Goal: Transaction & Acquisition: Purchase product/service

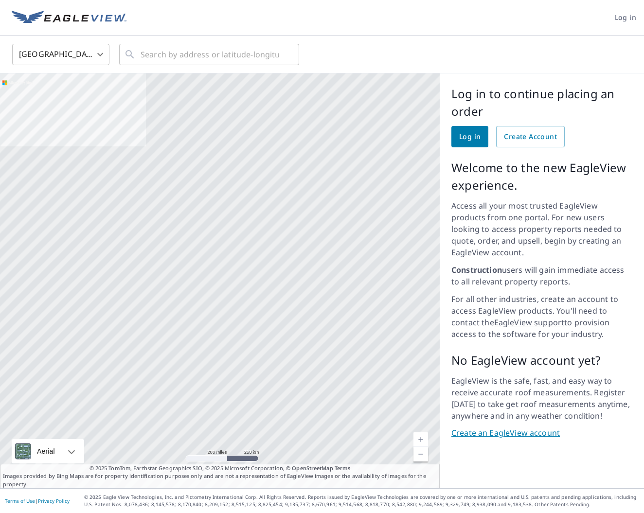
click at [467, 137] on span "Log in" at bounding box center [469, 137] width 21 height 12
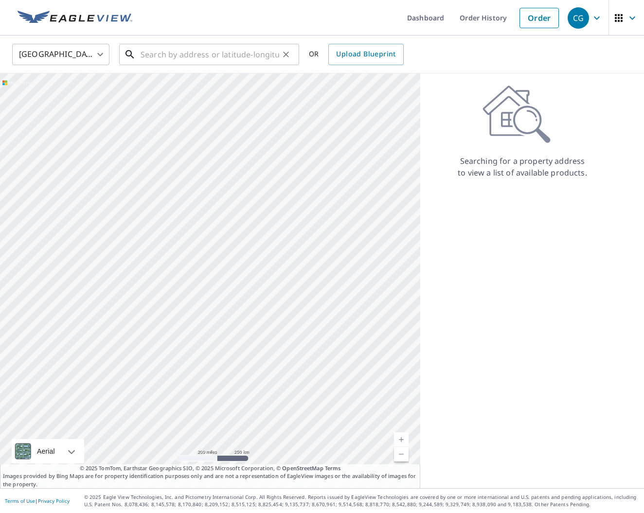
click at [234, 53] on input "text" at bounding box center [210, 54] width 139 height 27
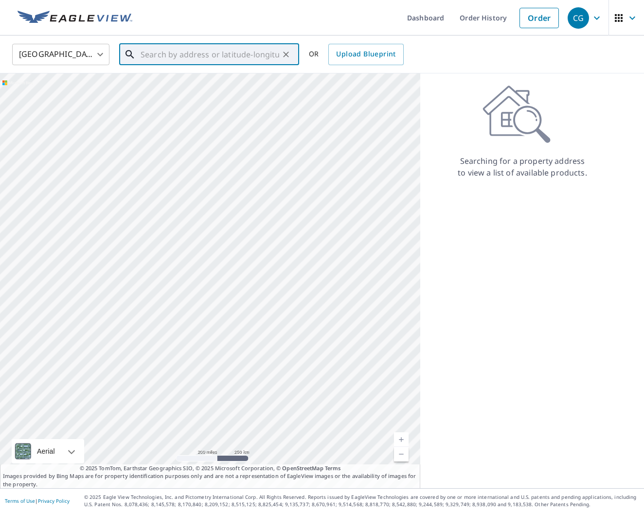
paste input "[STREET_ADDRESS]"
click at [253, 89] on p "[GEOGRAPHIC_DATA]" at bounding box center [215, 94] width 153 height 10
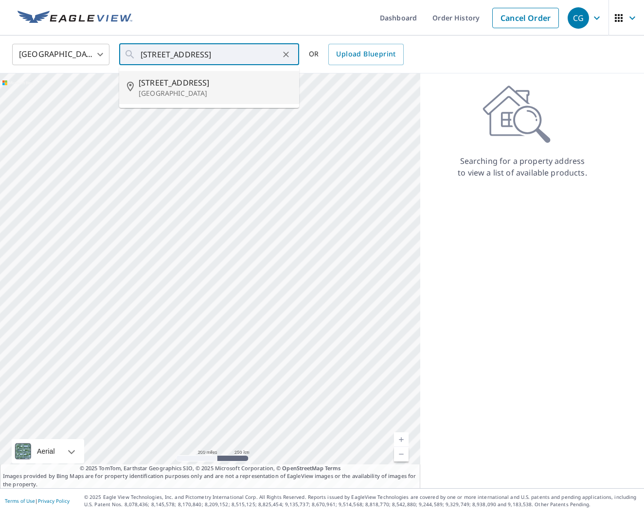
type input "[STREET_ADDRESS]"
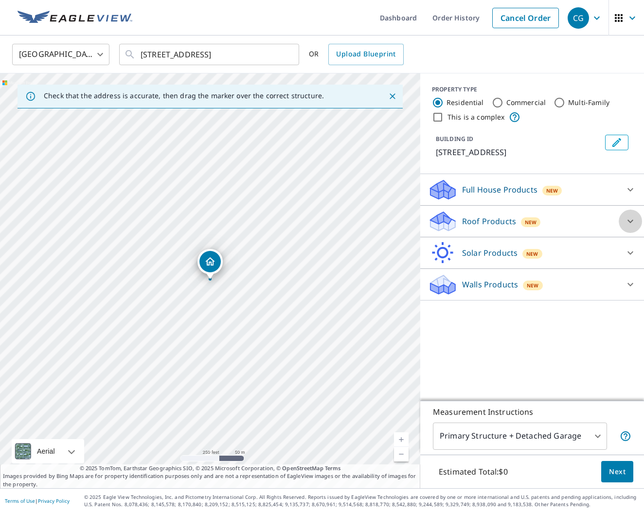
click at [622, 221] on div at bounding box center [630, 221] width 23 height 23
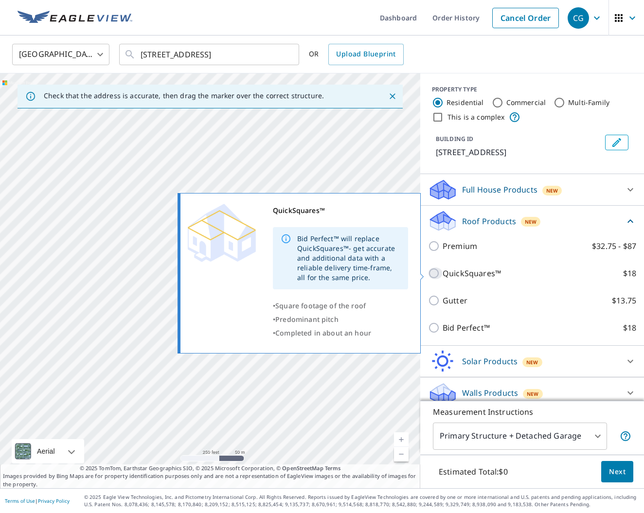
click at [436, 275] on input "QuickSquares™ $18" at bounding box center [435, 274] width 15 height 12
checkbox input "true"
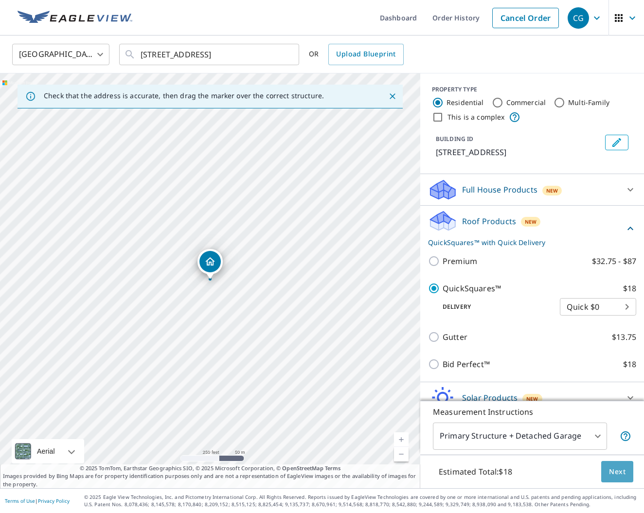
click at [617, 471] on span "Next" at bounding box center [617, 472] width 17 height 12
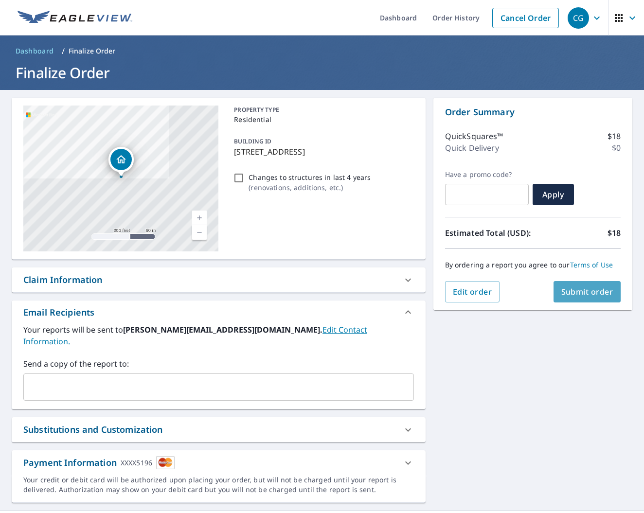
click at [595, 290] on span "Submit order" at bounding box center [588, 292] width 52 height 11
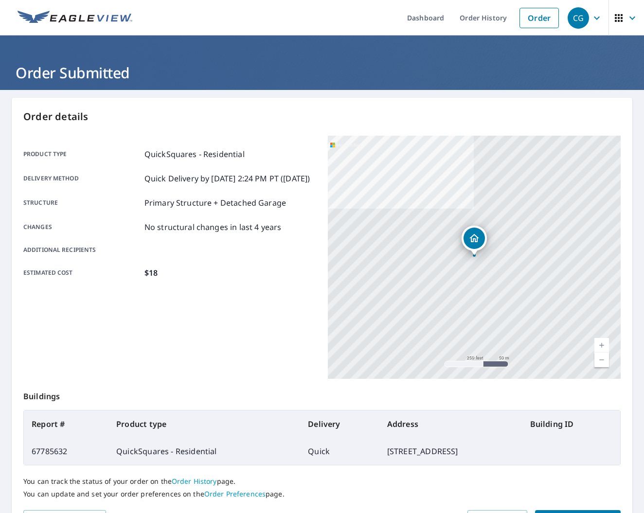
click at [476, 244] on icon "Dropped pin, building 1, Residential property, 424 Meadowland Dr Rock Hill, SC …" at bounding box center [475, 239] width 12 height 12
click at [599, 344] on link "Current Level 17, Zoom In" at bounding box center [602, 345] width 15 height 15
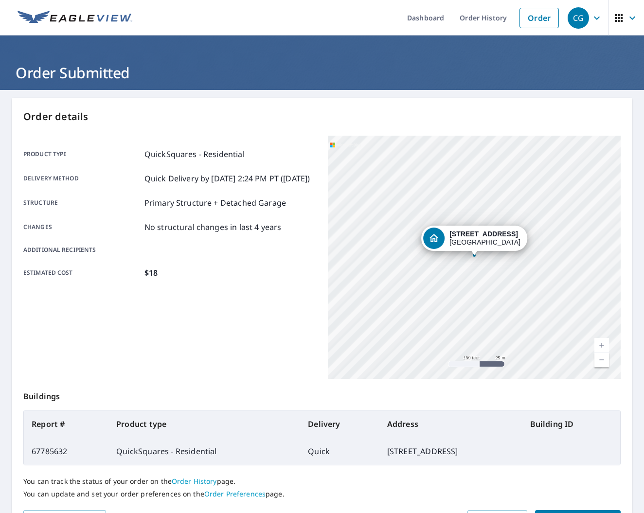
click at [599, 344] on link "Current Level 18, Zoom In" at bounding box center [602, 345] width 15 height 15
click at [600, 344] on link "Current Level 18, Zoom In" at bounding box center [602, 345] width 15 height 15
click at [600, 344] on link "Current Level 20, Zoom In Disabled" at bounding box center [602, 345] width 15 height 15
click at [551, 333] on div "424 Meadowland Dr Rock Hill, SC 29730" at bounding box center [474, 257] width 293 height 243
click at [361, 351] on div "424 Meadowland Dr Rock Hill, SC 29730" at bounding box center [474, 257] width 293 height 243
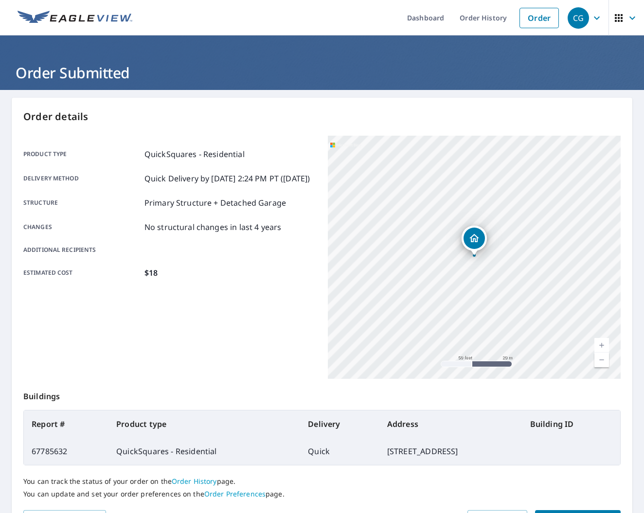
click at [377, 332] on div "424 Meadowland Dr Rock Hill, SC 29730" at bounding box center [474, 257] width 293 height 243
click at [422, 295] on div "424 Meadowland Dr Rock Hill, SC 29730" at bounding box center [474, 257] width 293 height 243
